Goal: Information Seeking & Learning: Learn about a topic

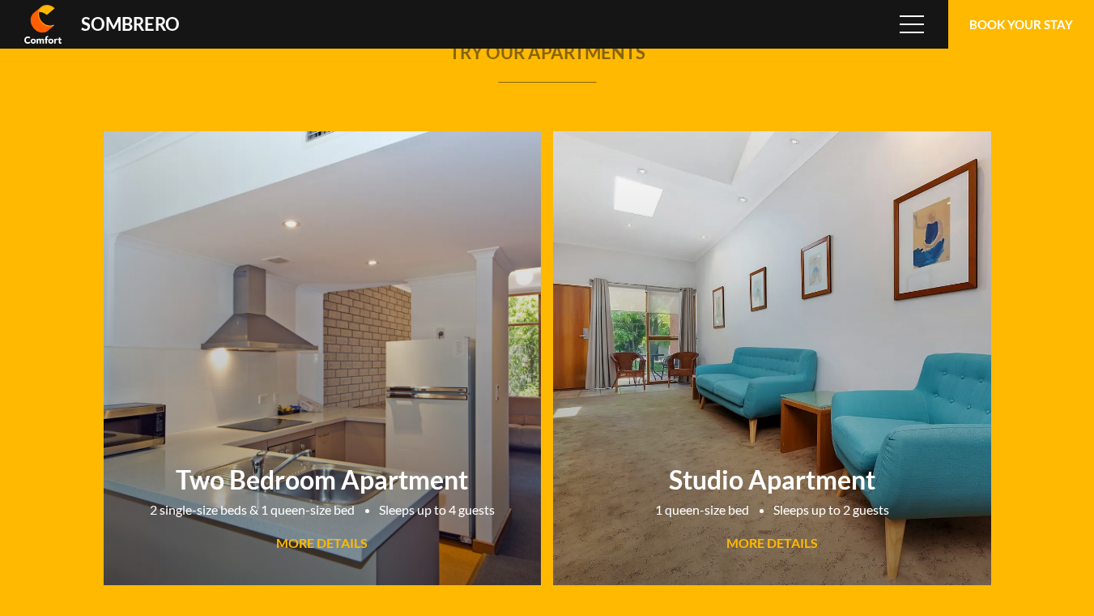
scroll to position [108070, 0]
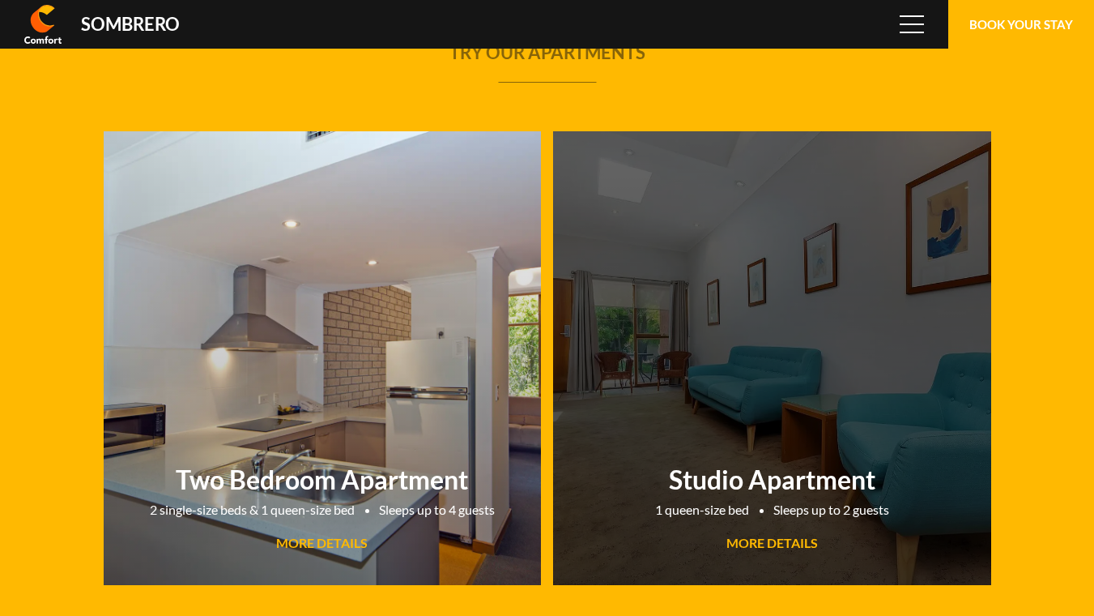
click at [790, 544] on span "MORE DETAILS" at bounding box center [772, 542] width 92 height 15
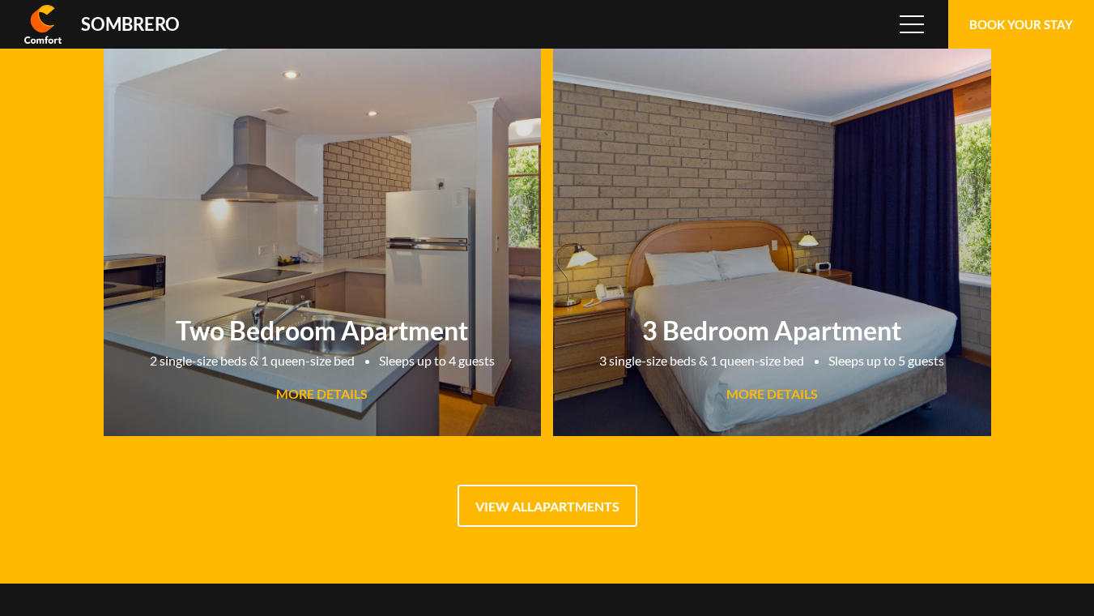
scroll to position [108070, 0]
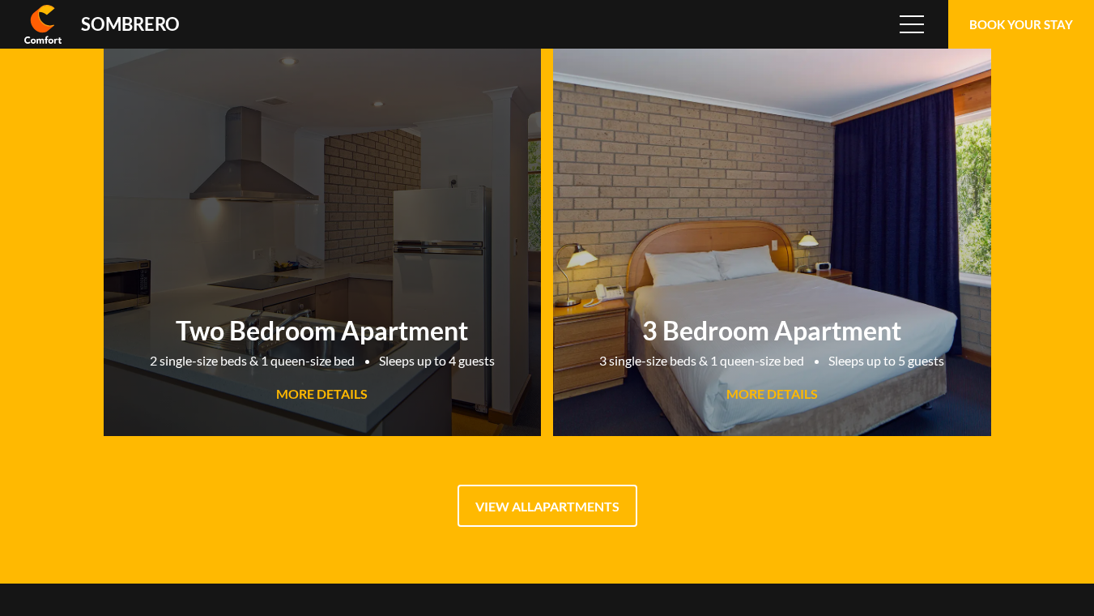
click at [337, 401] on span "MORE DETAILS" at bounding box center [322, 393] width 92 height 15
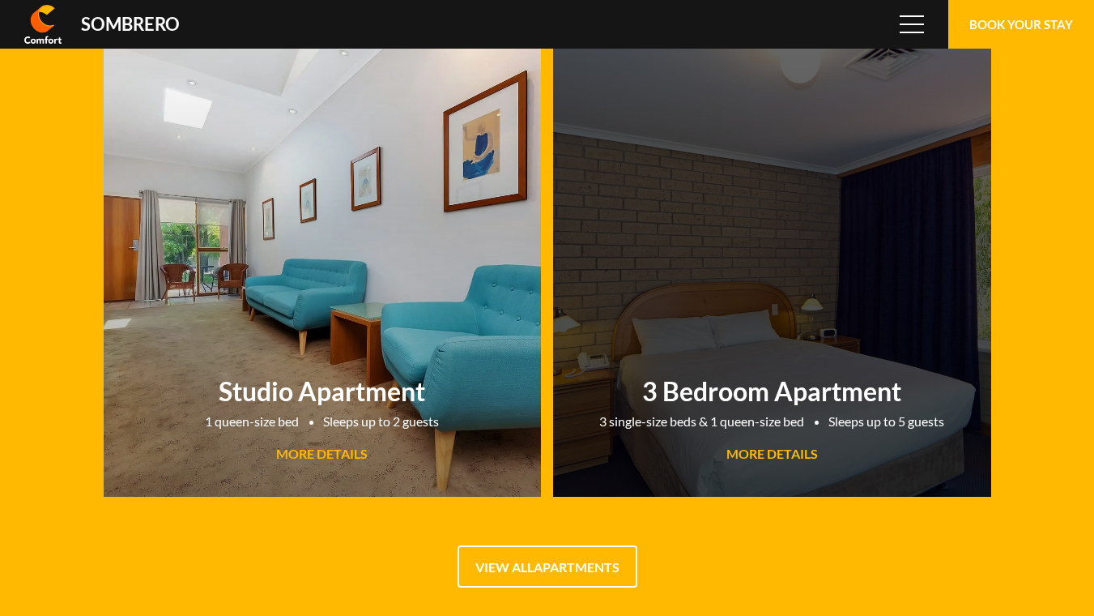
click at [779, 459] on span "MORE DETAILS" at bounding box center [772, 452] width 92 height 15
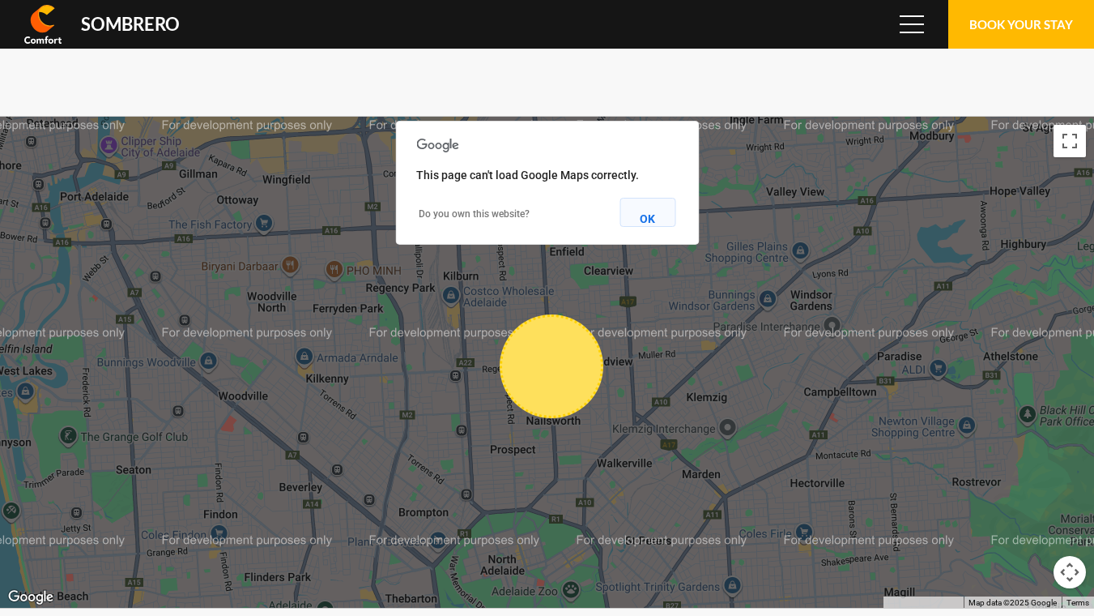
click at [647, 198] on button "OK" at bounding box center [648, 212] width 56 height 29
